Goal: Task Accomplishment & Management: Use online tool/utility

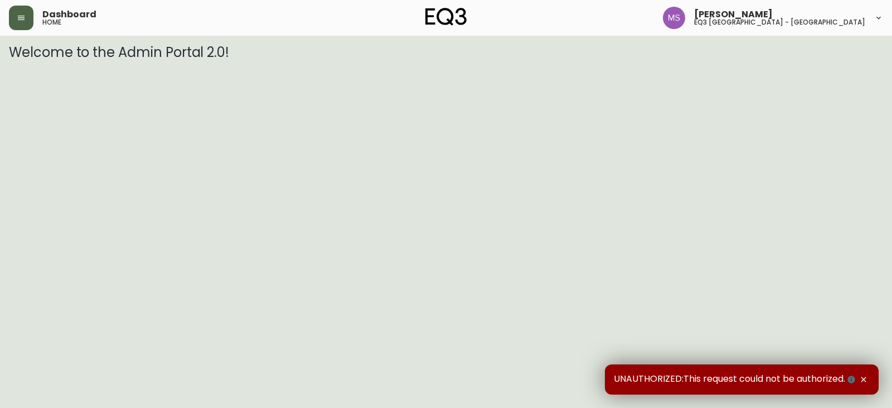
click at [13, 16] on button "button" at bounding box center [21, 18] width 25 height 25
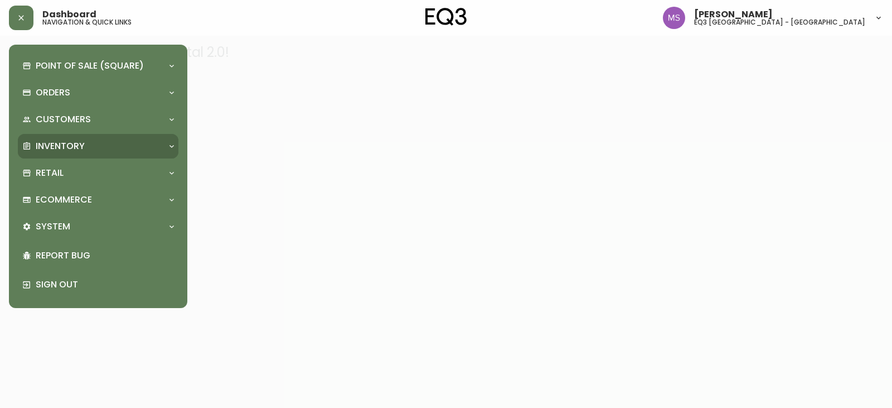
click at [80, 147] on p "Inventory" at bounding box center [60, 146] width 49 height 12
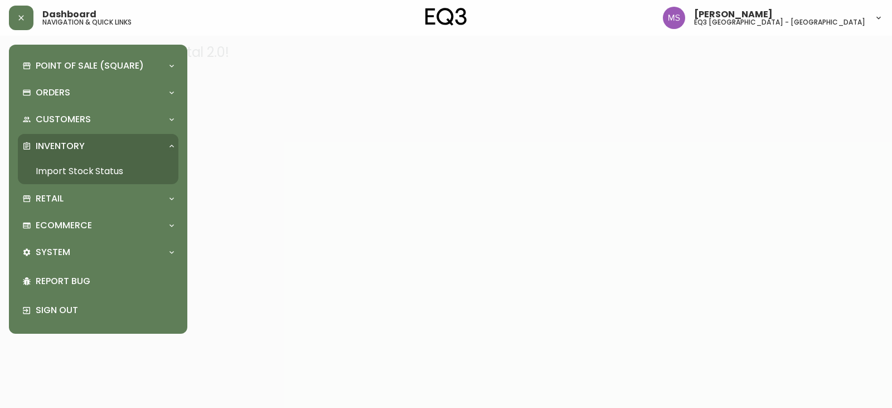
click at [75, 173] on link "Import Stock Status" at bounding box center [98, 171] width 161 height 26
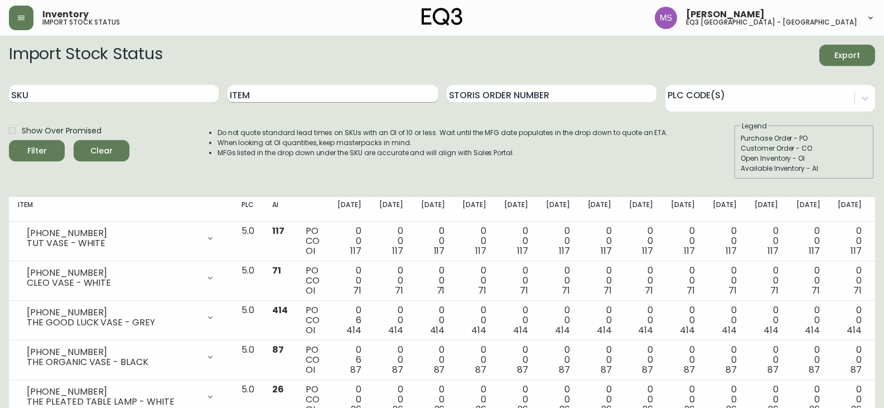
click at [252, 89] on input "Item" at bounding box center [333, 94] width 210 height 18
type input "[PERSON_NAME]"
click at [9, 140] on button "Filter" at bounding box center [37, 150] width 56 height 21
